Goal: Find specific page/section: Find specific page/section

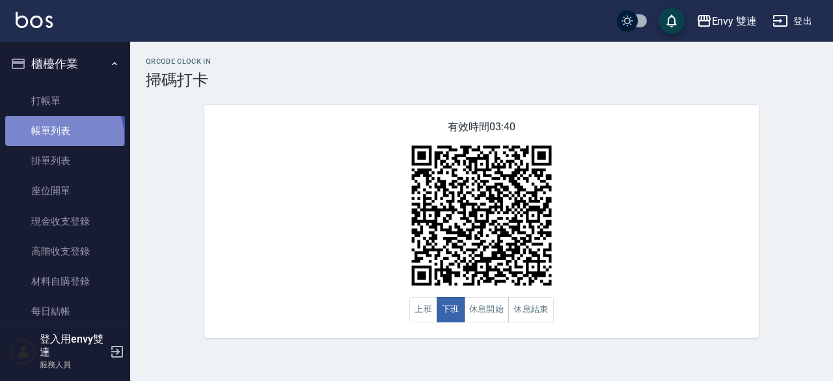
click at [62, 137] on link "帳單列表" at bounding box center [65, 131] width 120 height 30
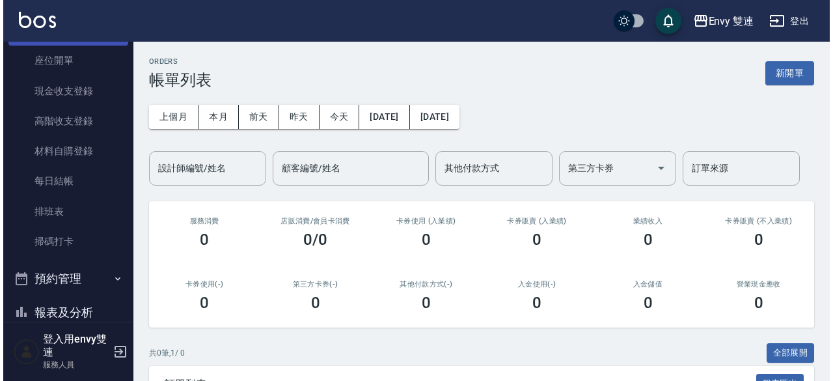
scroll to position [161, 0]
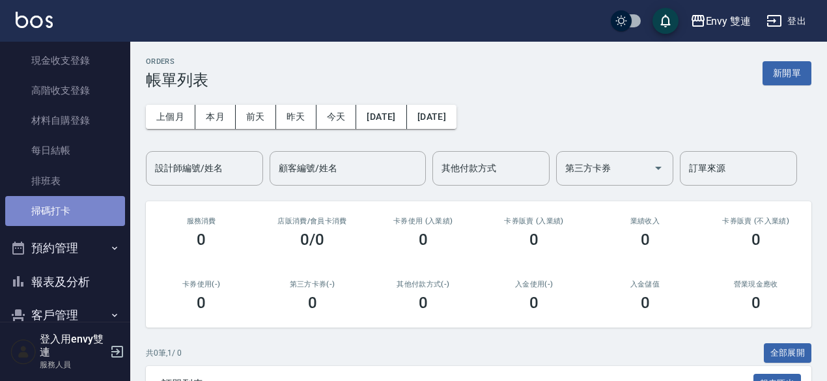
click at [74, 220] on link "掃碼打卡" at bounding box center [65, 211] width 120 height 30
